Goal: Task Accomplishment & Management: Manage account settings

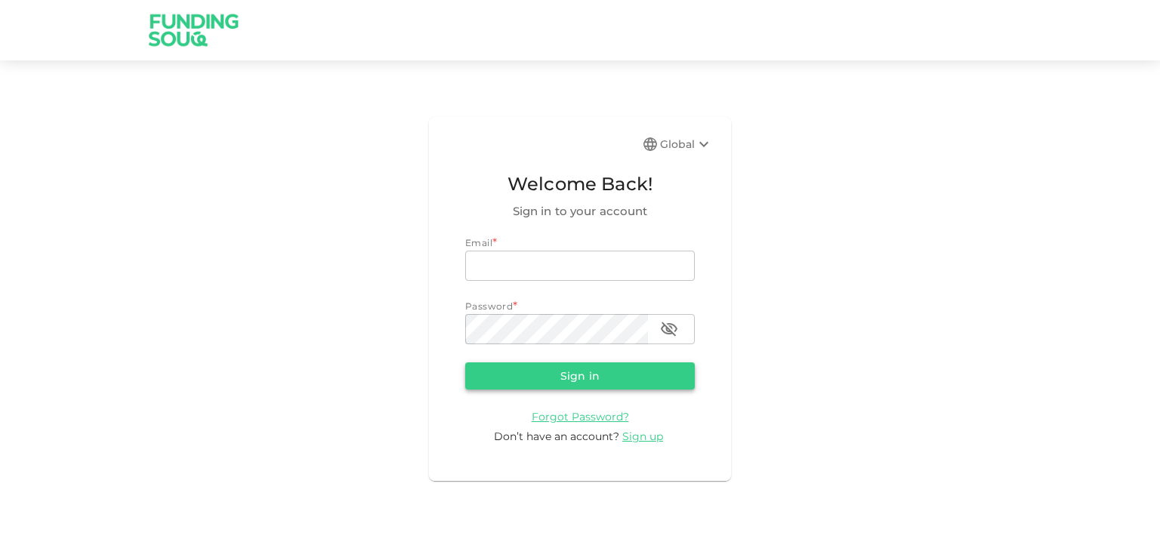
type input "[EMAIL_ADDRESS][DOMAIN_NAME]"
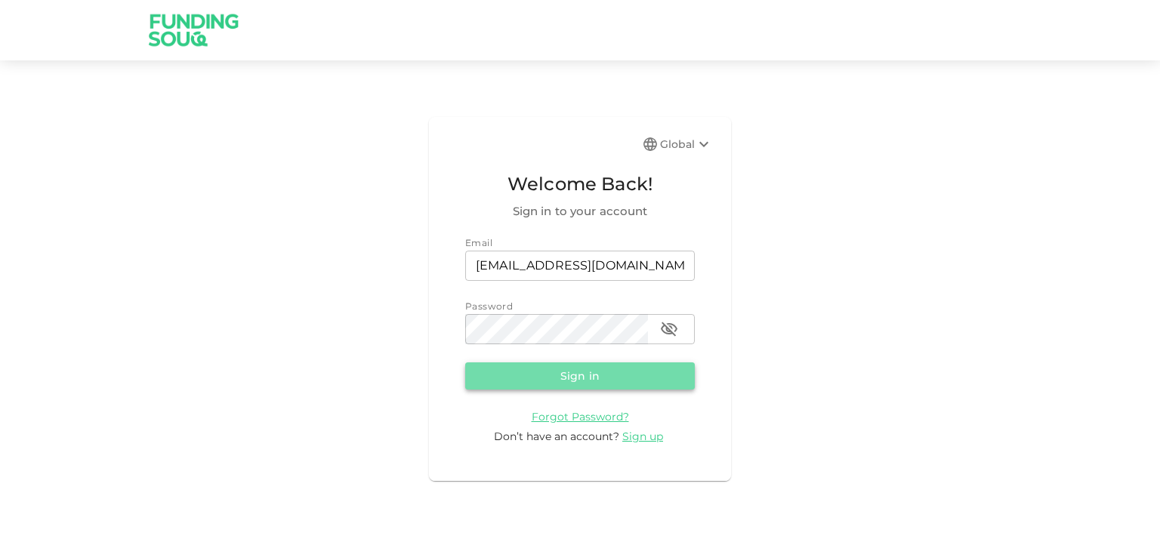
click at [531, 376] on button "Sign in" at bounding box center [580, 375] width 230 height 27
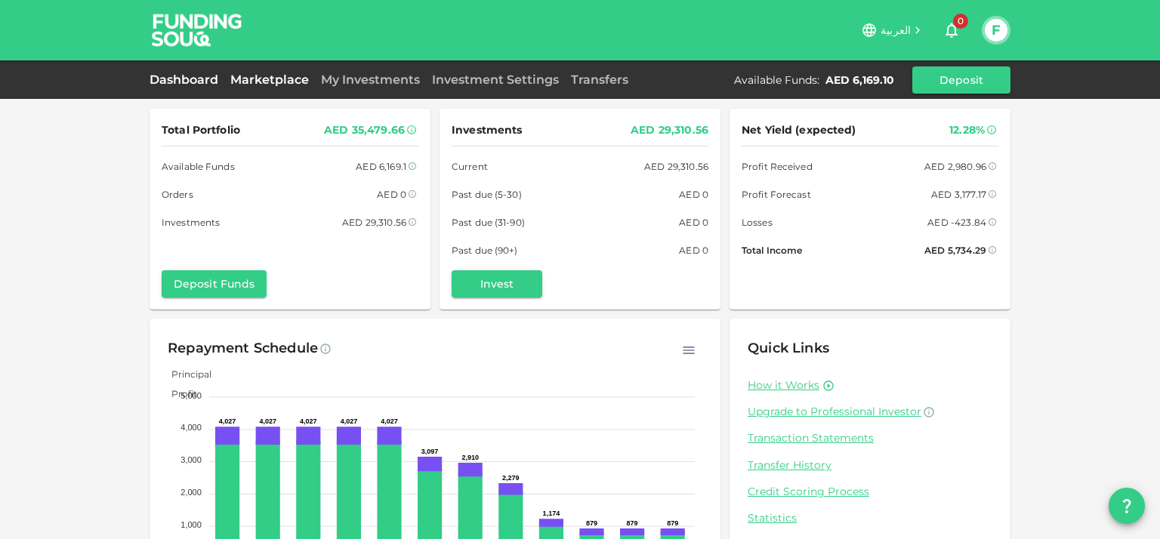
click at [261, 80] on link "Marketplace" at bounding box center [269, 79] width 91 height 14
